Goal: Find specific fact

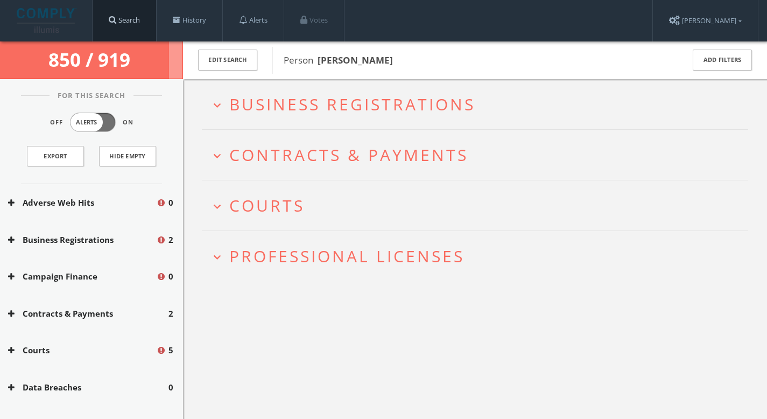
click at [95, 6] on link "Search" at bounding box center [125, 20] width 64 height 41
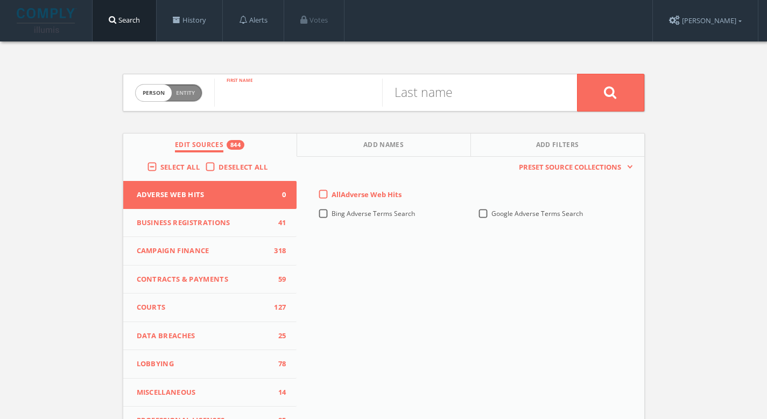
click at [261, 99] on input "text" at bounding box center [298, 93] width 168 height 28
type input "[PERSON_NAME]"
click at [624, 93] on button at bounding box center [610, 93] width 67 height 38
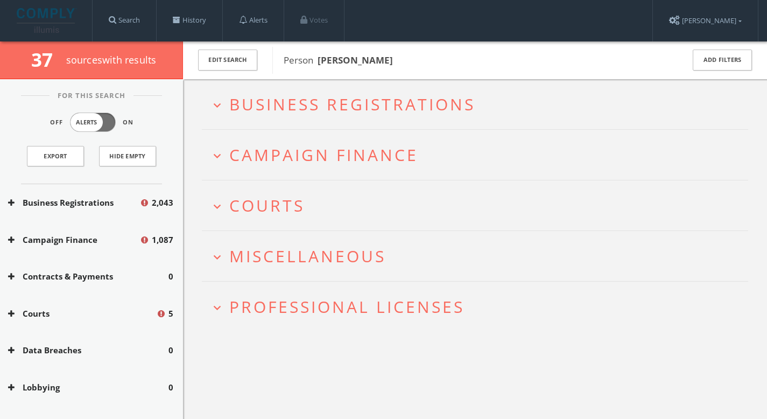
click at [430, 97] on span "Business Registrations" at bounding box center [352, 104] width 246 height 22
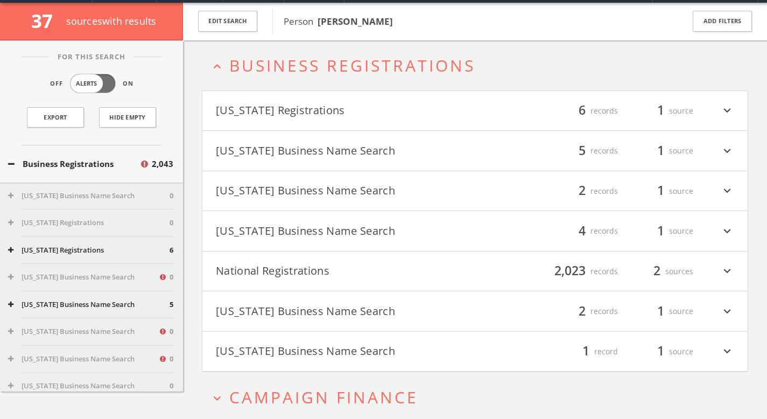
scroll to position [41, 0]
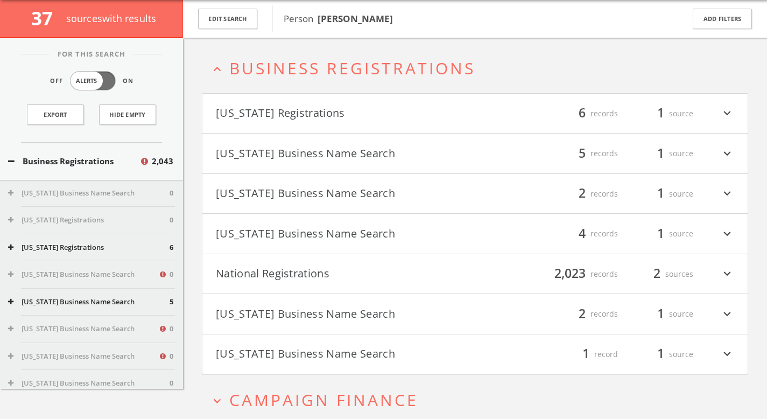
click at [352, 68] on span "Business Registrations" at bounding box center [352, 68] width 246 height 22
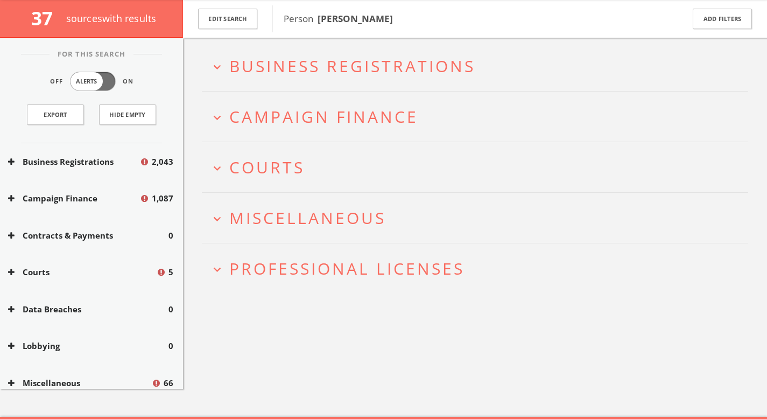
click at [335, 184] on h2 "expand_more Courts" at bounding box center [475, 167] width 547 height 50
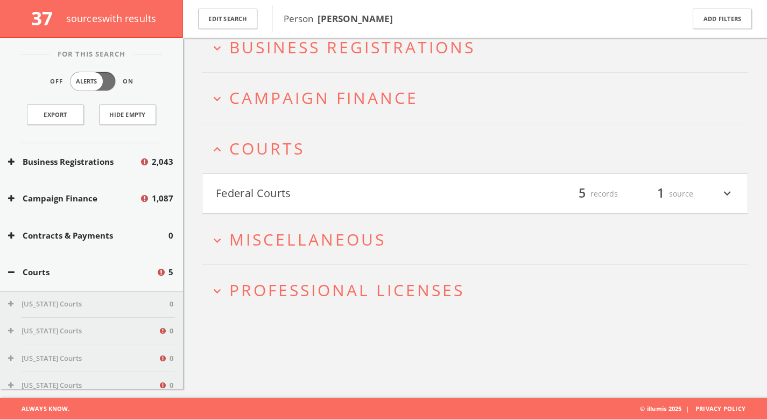
click at [335, 185] on button "Federal Courts" at bounding box center [346, 194] width 260 height 18
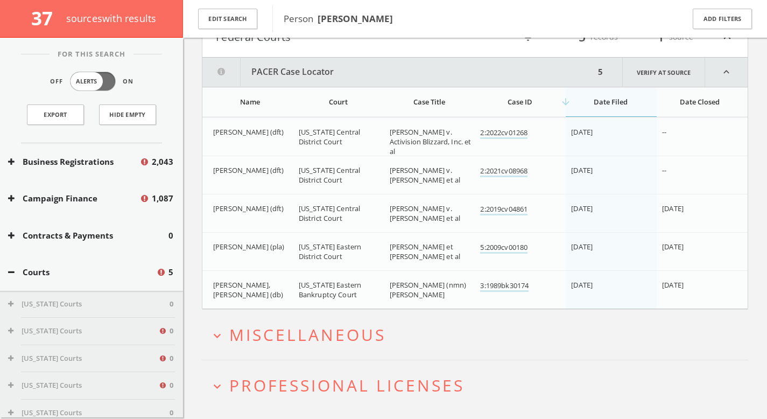
scroll to position [238, 0]
